Goal: Task Accomplishment & Management: Manage account settings

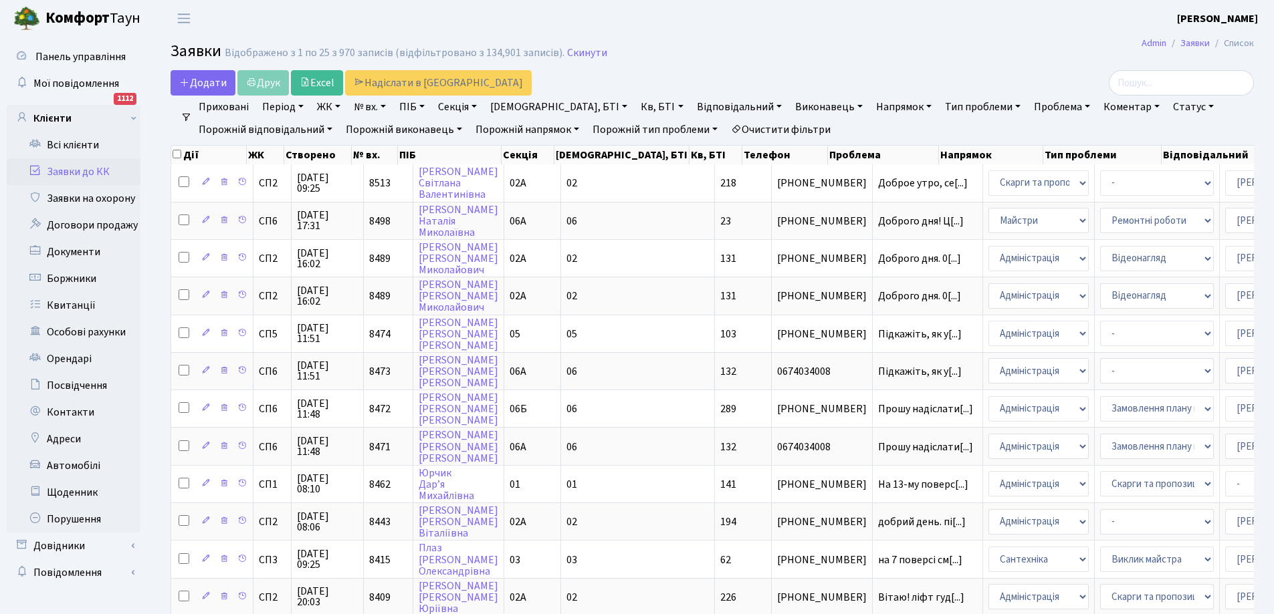
select select "25"
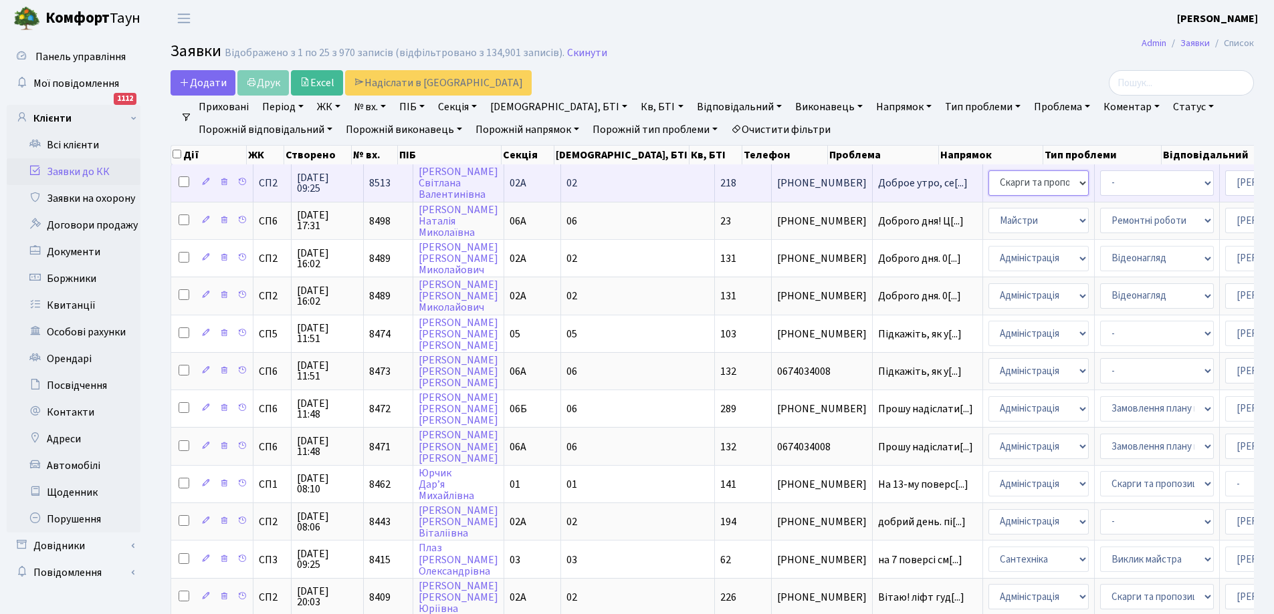
click at [988, 184] on select "- Адміністрація Домофон, СКД Ліфт Майстри Сантехніка Економічний відділ Електри…" at bounding box center [1038, 182] width 100 height 25
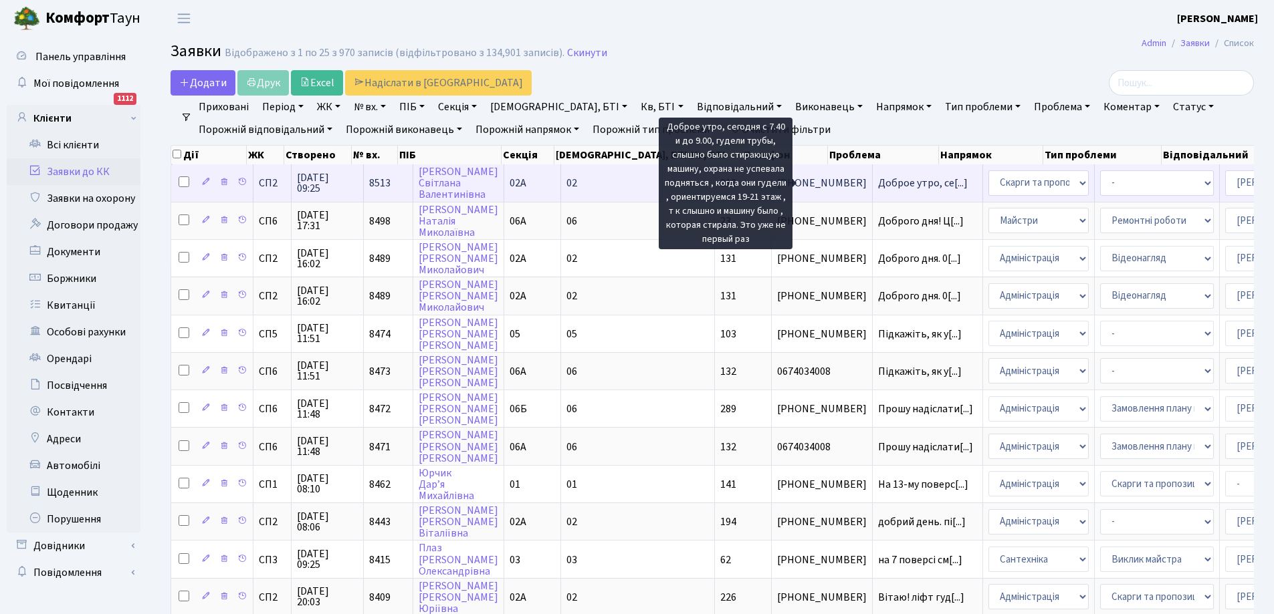
click at [878, 181] on span "Доброе утро, се[...]" at bounding box center [923, 183] width 90 height 15
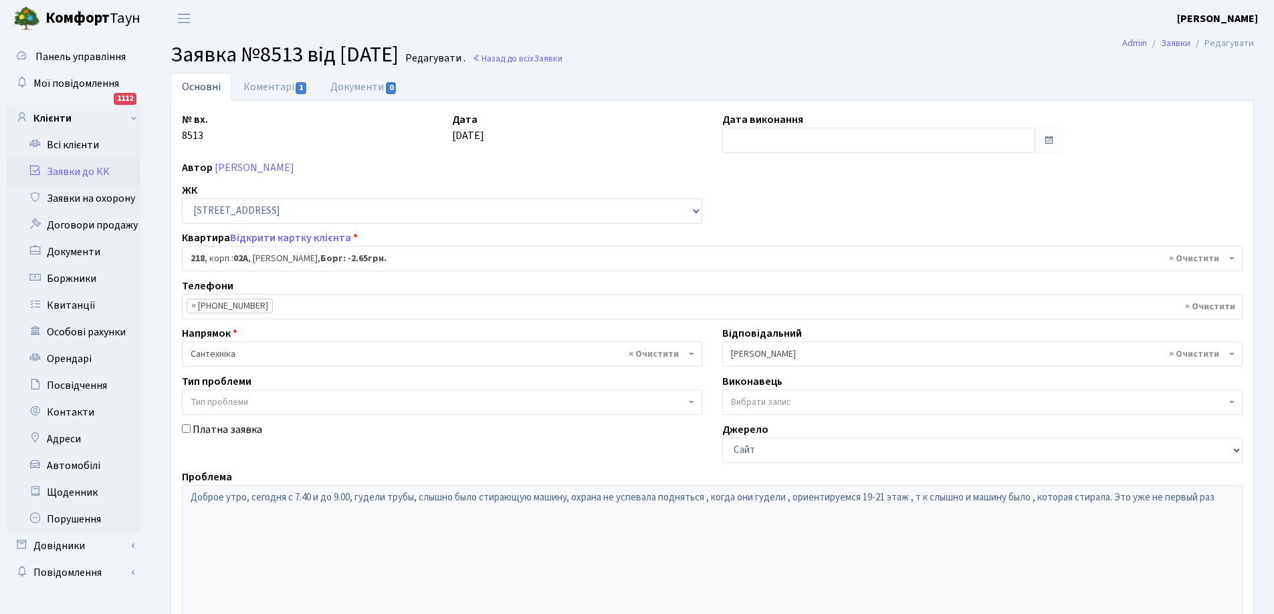
select select "20468"
click at [262, 88] on link "Коментарі 1" at bounding box center [275, 86] width 87 height 27
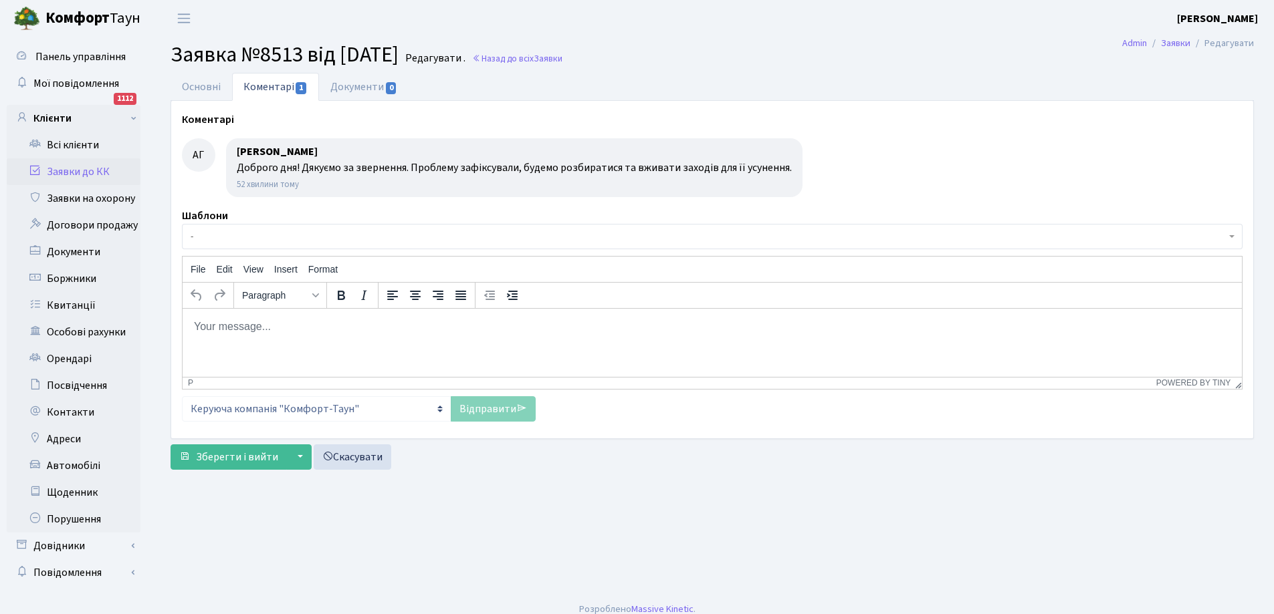
click at [75, 170] on link "Заявки до КК" at bounding box center [74, 171] width 134 height 27
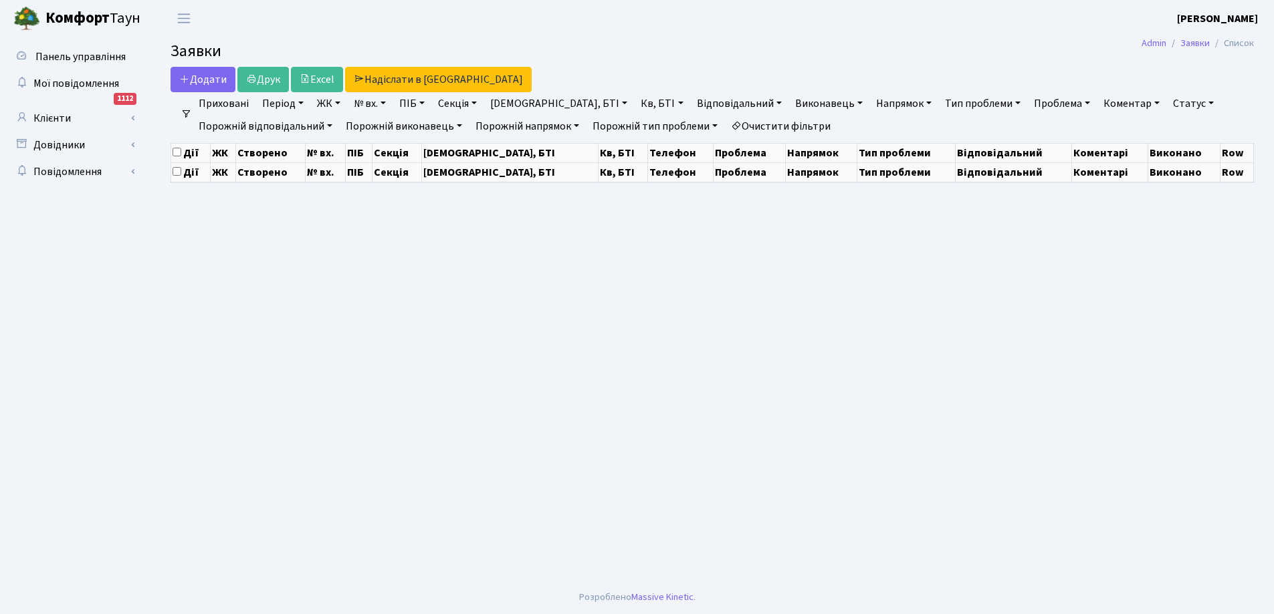
select select "25"
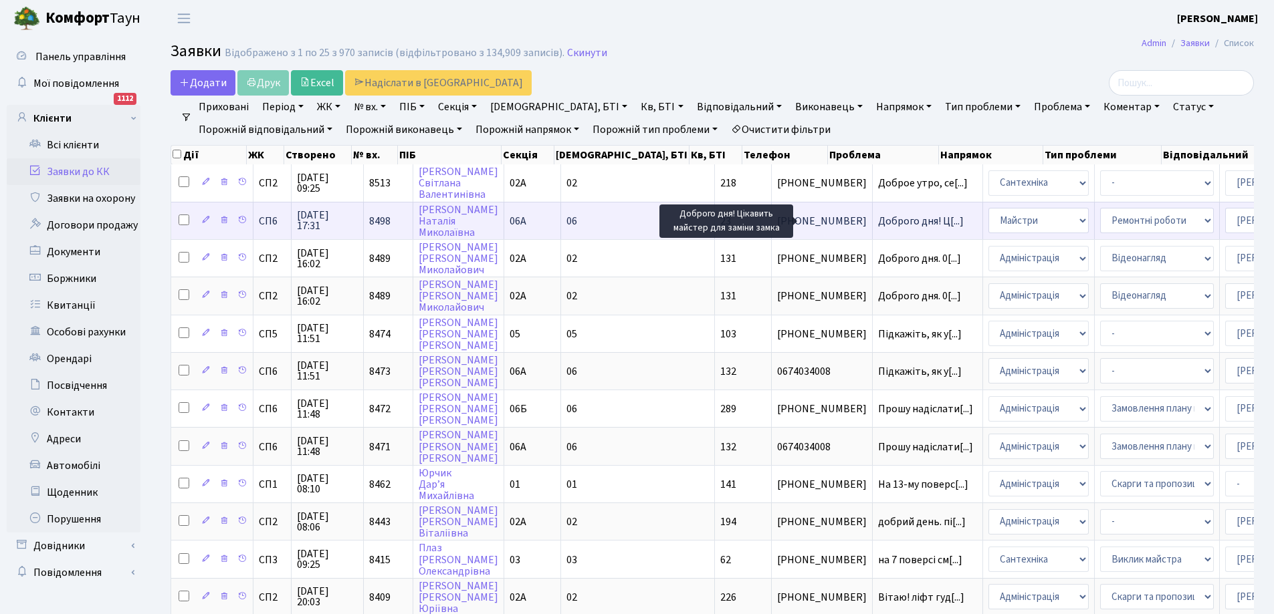
click at [878, 217] on span "Доброго дня! Ц[...]" at bounding box center [921, 221] width 86 height 15
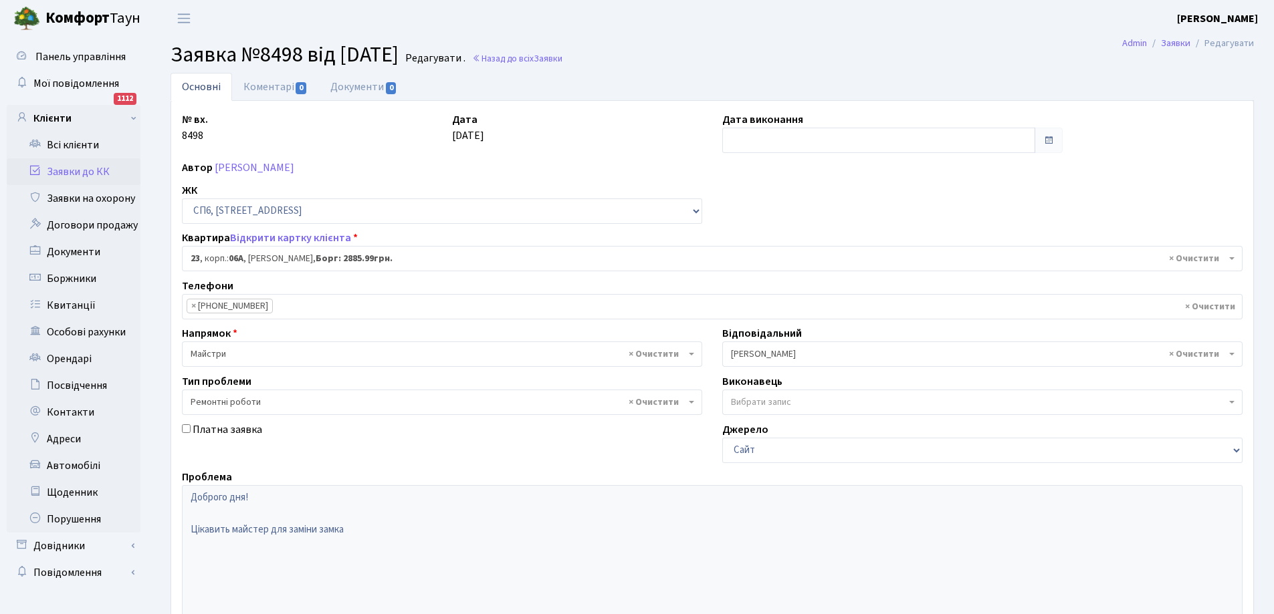
select select "21691"
select select "62"
click at [277, 86] on link "Коментарі 0" at bounding box center [275, 86] width 87 height 27
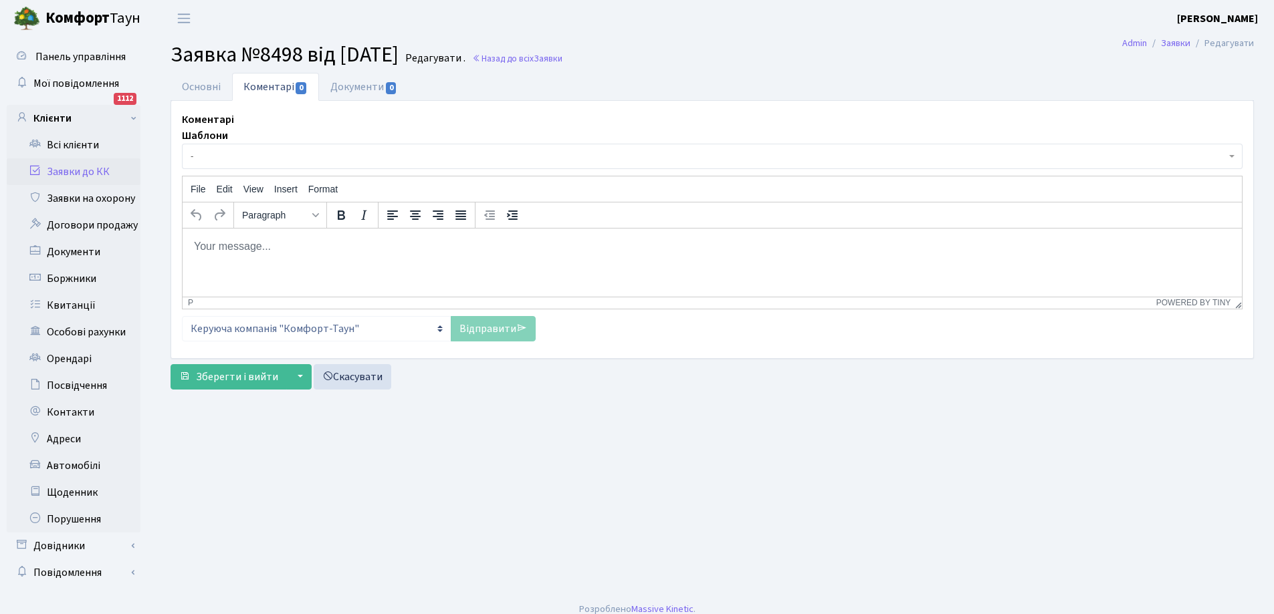
click at [245, 244] on body "Rich Text Area. Press ALT-0 for help." at bounding box center [712, 246] width 1038 height 15
click at [209, 84] on link "Основні" at bounding box center [201, 86] width 62 height 27
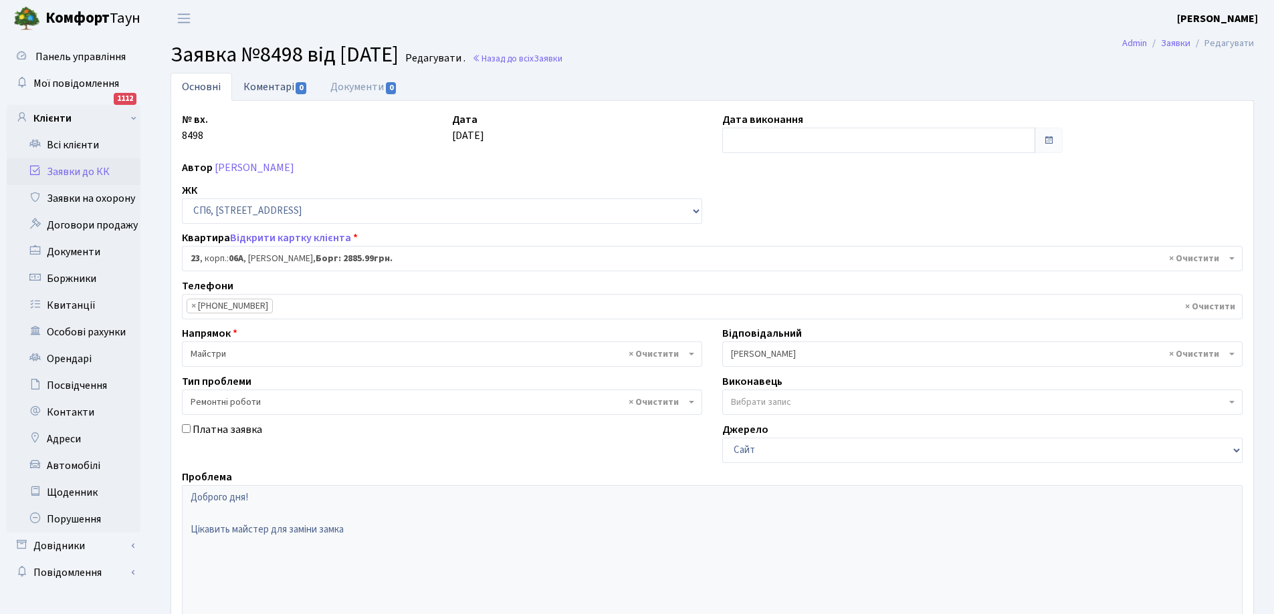
click at [253, 88] on link "Коментарі 0" at bounding box center [275, 86] width 87 height 27
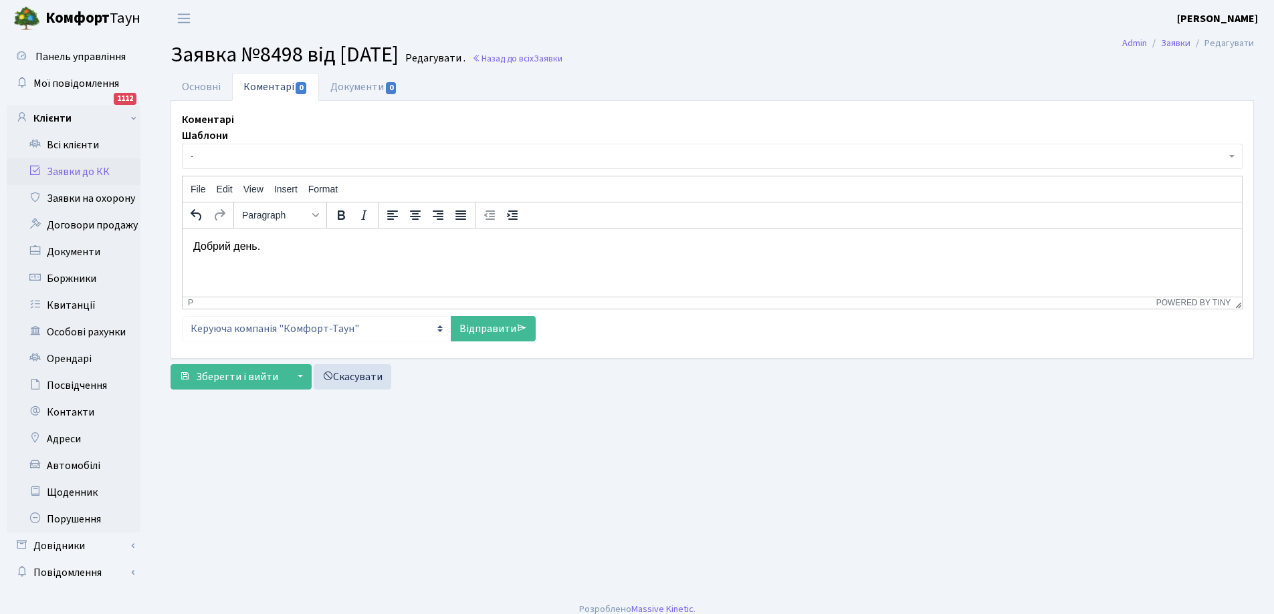
click at [284, 247] on p "Добрий день." at bounding box center [712, 246] width 1038 height 15
click at [202, 88] on link "Основні" at bounding box center [201, 86] width 62 height 27
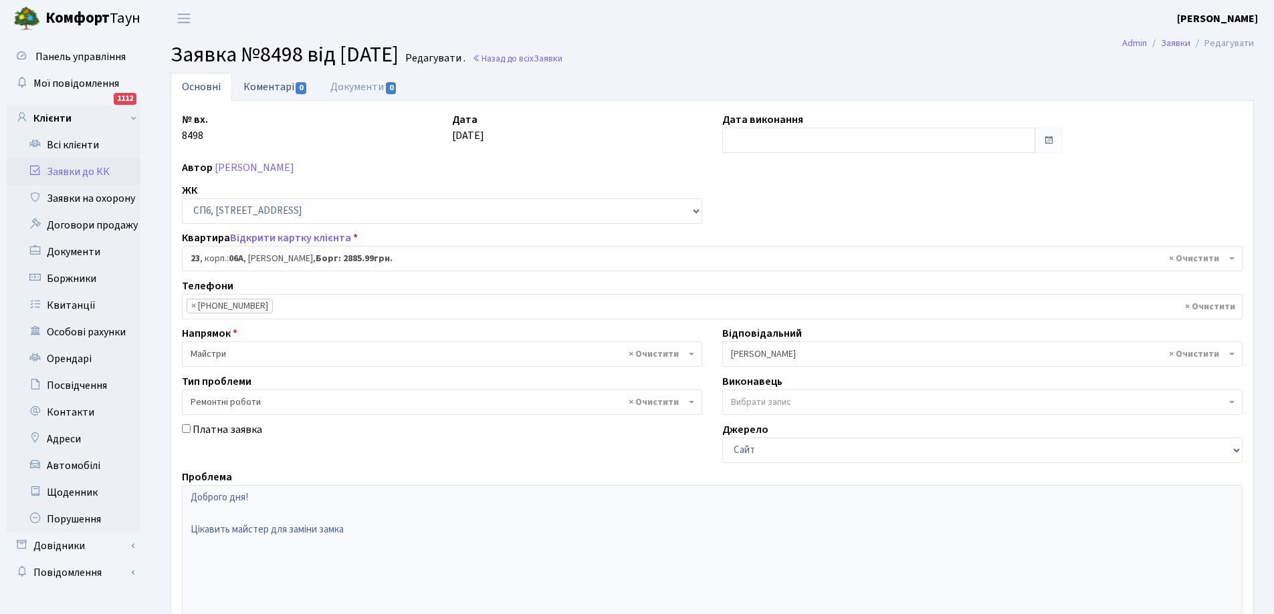
click at [264, 89] on link "Коментарі 0" at bounding box center [275, 86] width 87 height 27
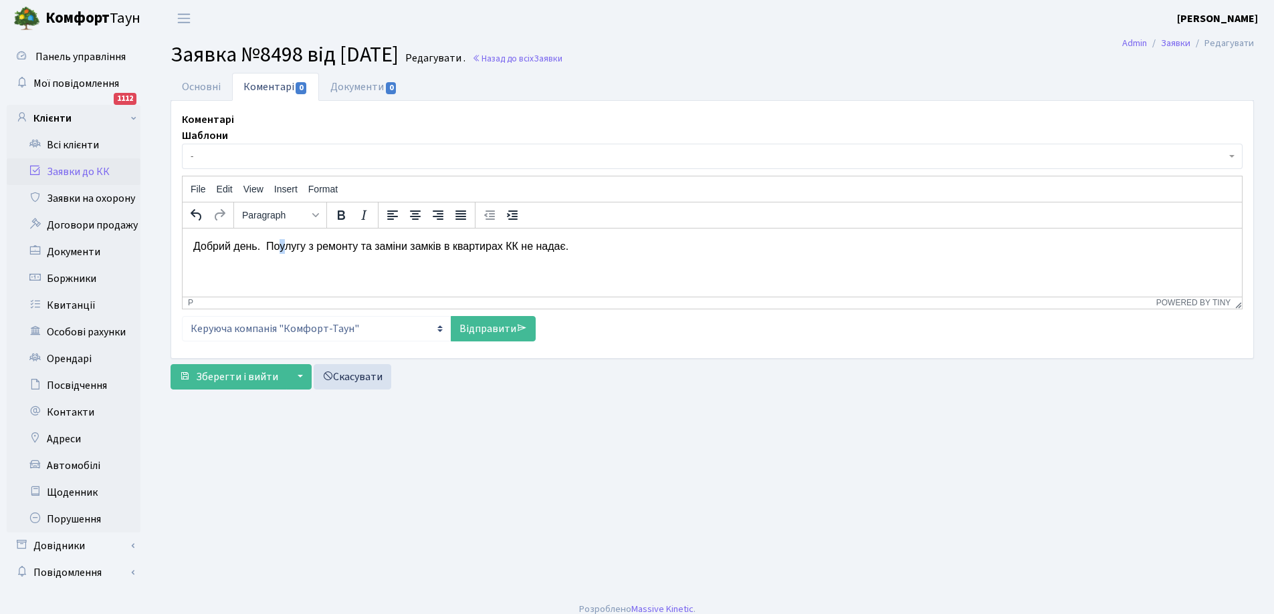
drag, startPoint x: 277, startPoint y: 247, endPoint x: 285, endPoint y: 248, distance: 8.1
click at [285, 248] on p "Добрий день. Поулугу з ремонту та заміни замків в квартирах КК не надає." at bounding box center [712, 246] width 1038 height 15
click at [300, 248] on p "Добрий день. Послугу з ремонту та заміни замків в квартирах КК не надає." at bounding box center [712, 246] width 1038 height 15
click at [569, 247] on p "Добрий день. Послуг з ремонту та заміни замків в квартирах КК не надає." at bounding box center [712, 246] width 1038 height 15
click at [802, 249] on p "Добрий день. Послуг з ремонту та заміни замків в квартирах КК не надає. Таких с…" at bounding box center [712, 246] width 1038 height 15
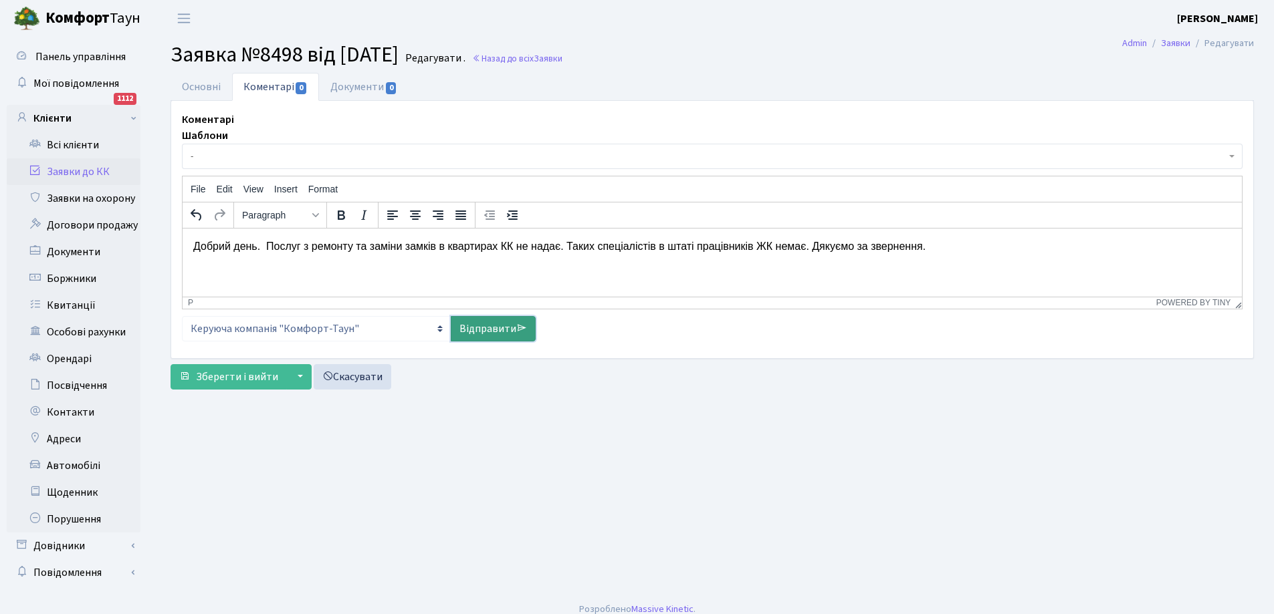
click at [482, 332] on link "Відправити" at bounding box center [493, 328] width 85 height 25
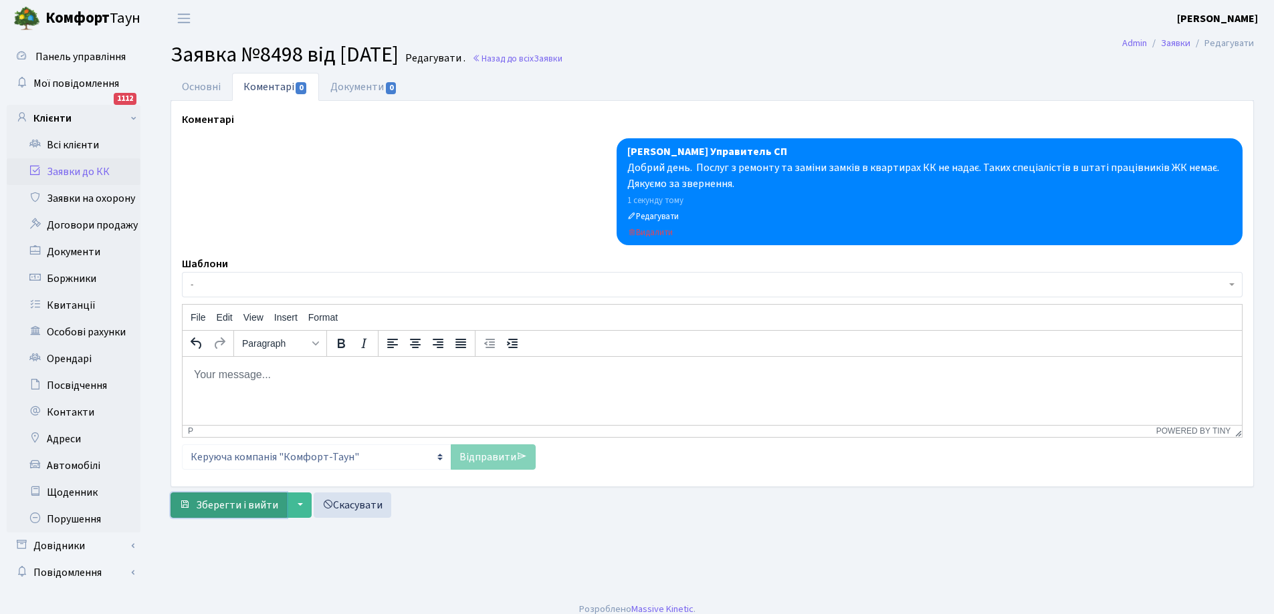
click at [231, 505] on span "Зберегти і вийти" at bounding box center [237, 505] width 82 height 15
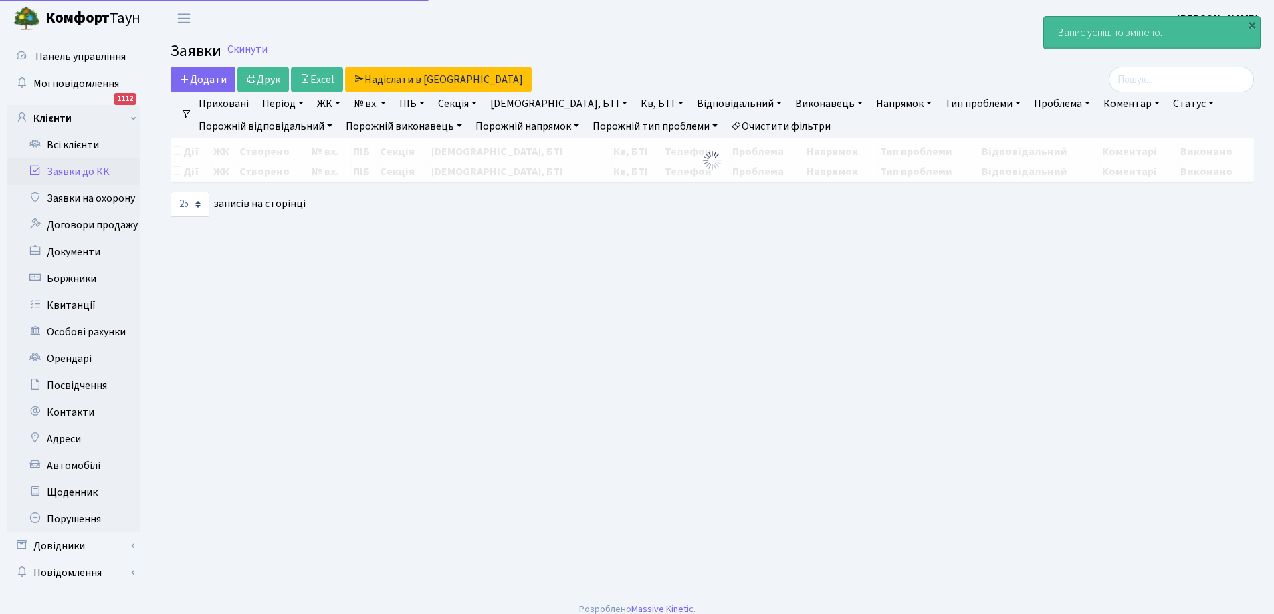
select select "25"
